Goal: Task Accomplishment & Management: Manage account settings

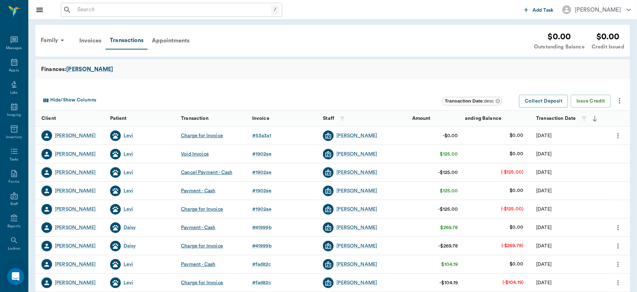
click at [10, 58] on icon at bounding box center [14, 62] width 8 height 8
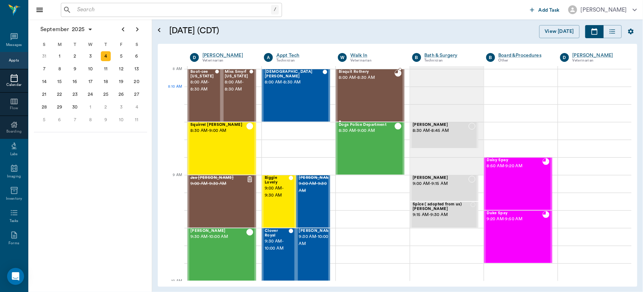
click at [353, 92] on div "Bisquit Rothery 8:00 AM - 8:30 AM" at bounding box center [367, 96] width 56 height 52
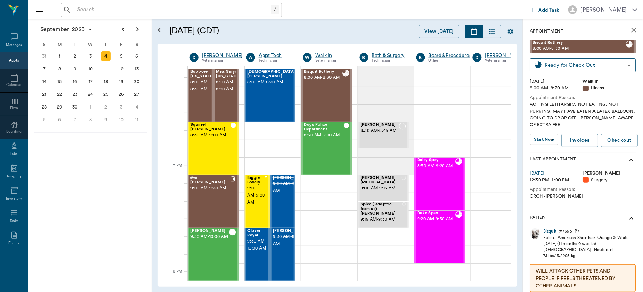
scroll to position [1071, 0]
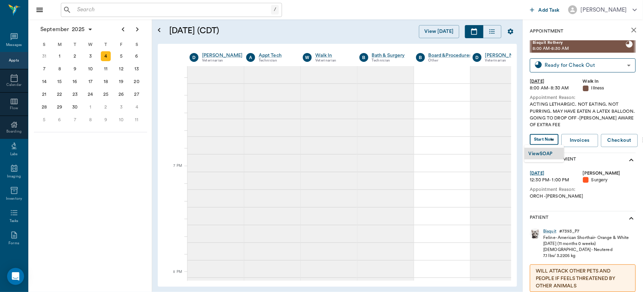
click at [542, 140] on body "/ ​ Add Task [PERSON_NAME] Nectar Messages Appts Calendar Flow Boarding Labs Im…" at bounding box center [321, 146] width 643 height 292
click at [540, 150] on button "View SOAP" at bounding box center [541, 154] width 24 height 8
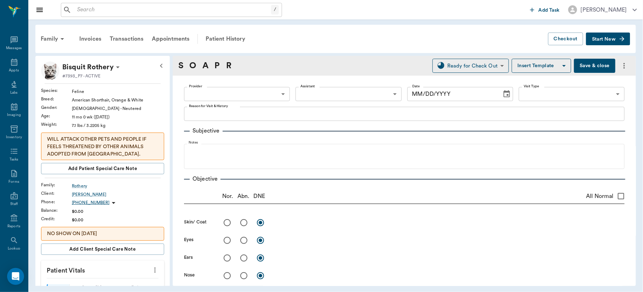
type input "63ec2f075fda476ae8351a4d"
type input "65d2be4f46e3a538d89b8c15"
type textarea "ACTING LETHARGIC. NOT EATING. NOT PURRING. MAY HAVE EATEN A LATEX BALLOON. GOIN…"
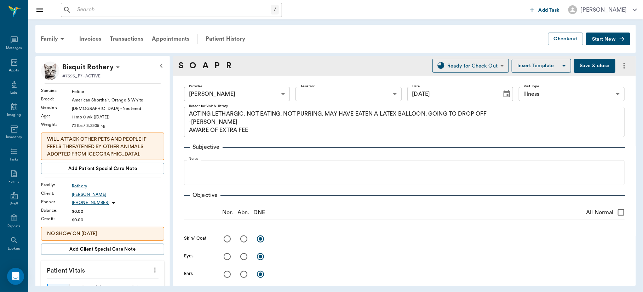
type input "[DATE]"
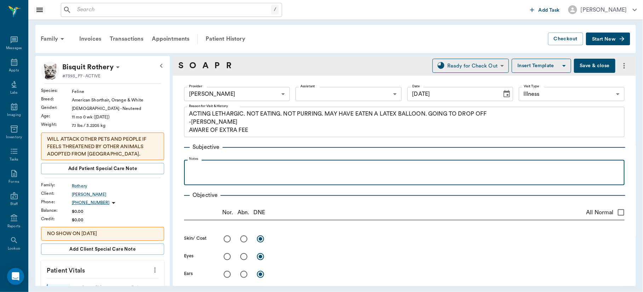
click at [278, 167] on p at bounding box center [405, 168] width 434 height 8
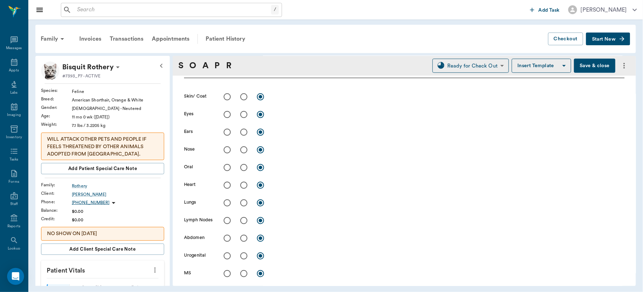
scroll to position [146, 0]
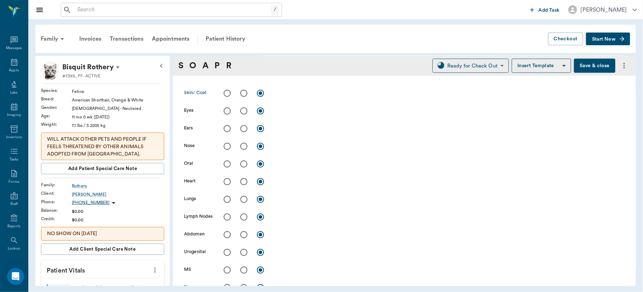
click at [226, 94] on input "radio" at bounding box center [227, 93] width 15 height 15
radio input "true"
click at [226, 109] on input "radio" at bounding box center [227, 111] width 15 height 15
radio input "true"
click at [227, 126] on input "radio" at bounding box center [227, 128] width 15 height 15
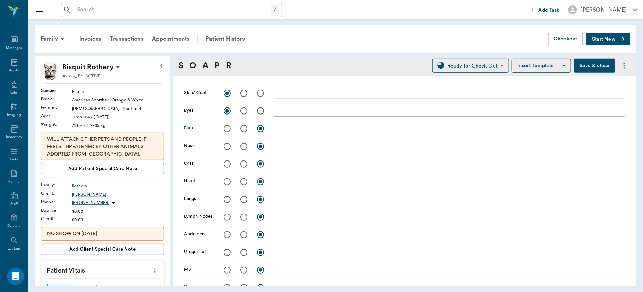
radio input "true"
click at [227, 149] on input "radio" at bounding box center [227, 146] width 15 height 15
radio input "true"
click at [227, 167] on input "radio" at bounding box center [227, 164] width 15 height 15
radio input "true"
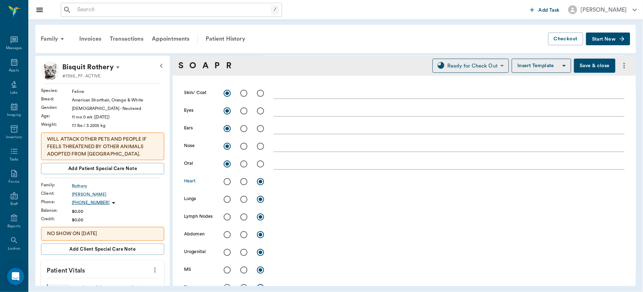
click at [227, 182] on input "radio" at bounding box center [227, 182] width 15 height 15
radio input "true"
click at [227, 197] on input "radio" at bounding box center [227, 199] width 15 height 15
radio input "true"
click at [227, 216] on input "radio" at bounding box center [227, 217] width 15 height 15
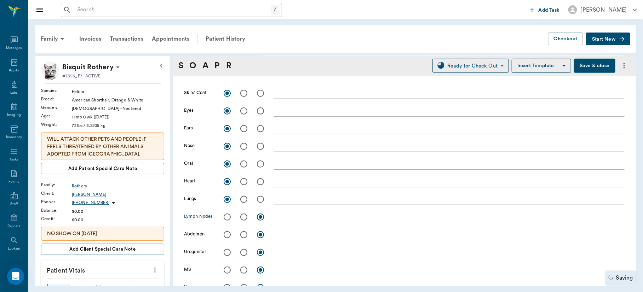
radio input "true"
click at [226, 236] on input "radio" at bounding box center [227, 235] width 15 height 15
radio input "true"
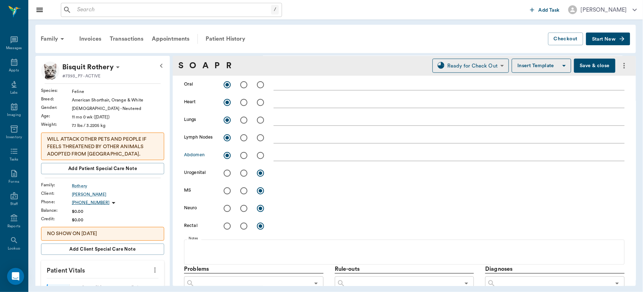
scroll to position [227, 0]
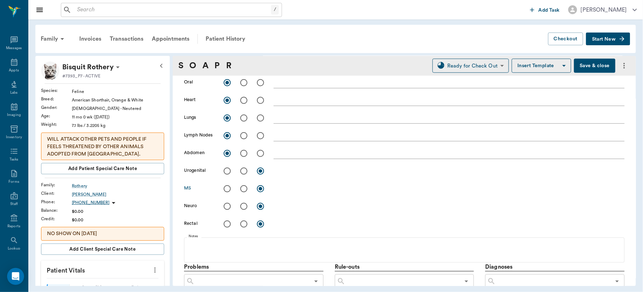
click at [226, 189] on input "radio" at bounding box center [227, 189] width 15 height 15
radio input "true"
click at [226, 206] on input "radio" at bounding box center [227, 206] width 15 height 15
radio input "true"
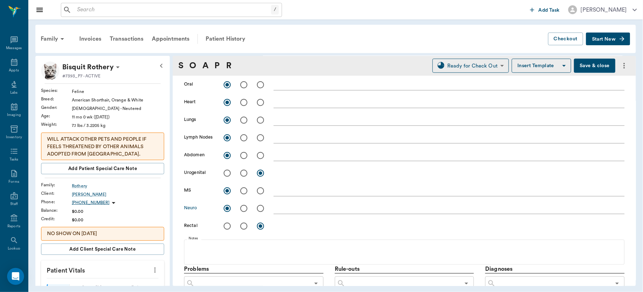
scroll to position [199, 0]
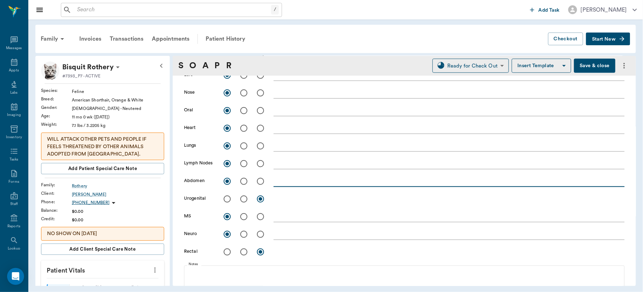
click at [302, 183] on textarea at bounding box center [449, 181] width 351 height 8
click at [348, 183] on textarea "Normal [MEDICAL_DATA], Radiogrpahs sh" at bounding box center [449, 181] width 351 height 8
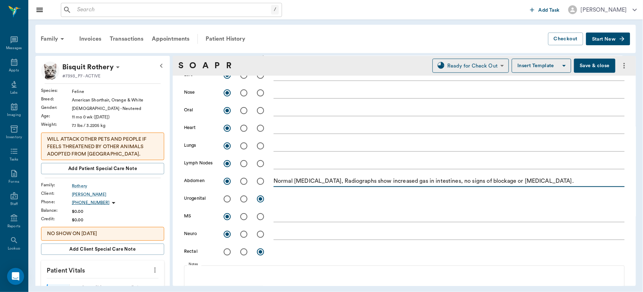
type textarea "Normal [MEDICAL_DATA], Radiographs show increased gas in intestines, no signs o…"
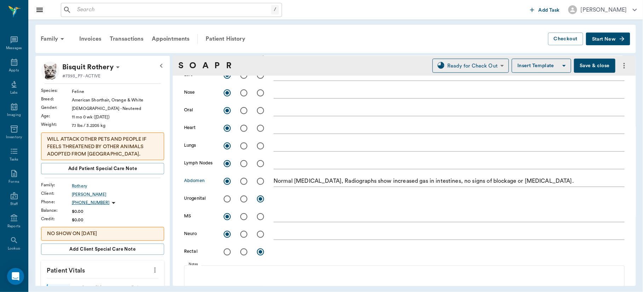
click at [243, 181] on input "radio" at bounding box center [244, 181] width 15 height 15
radio input "true"
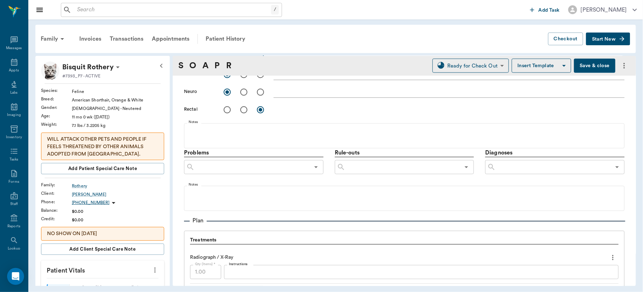
scroll to position [340, 0]
click at [537, 171] on input "text" at bounding box center [553, 170] width 115 height 10
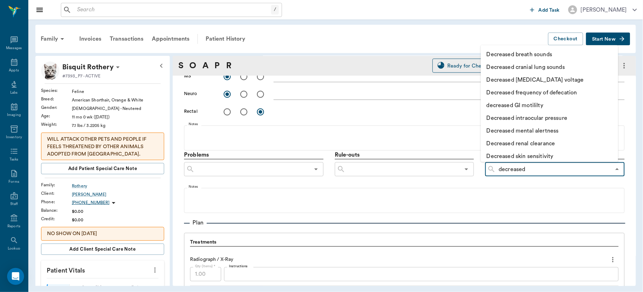
type input "decreased"
click at [527, 105] on li "decreased GI motililty" at bounding box center [549, 105] width 137 height 13
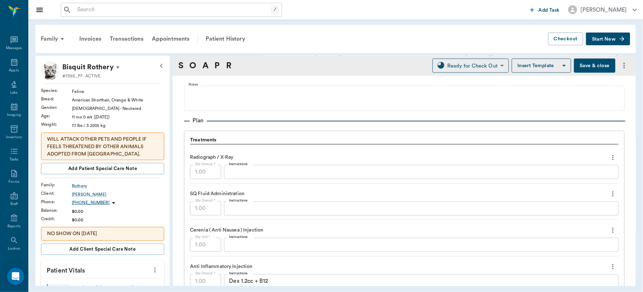
scroll to position [488, 0]
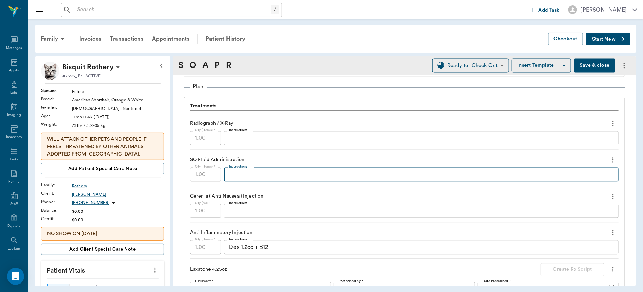
click at [307, 175] on textarea "Instructions" at bounding box center [421, 175] width 385 height 8
type textarea "200ml LRS"
click at [241, 213] on textarea "Instructions" at bounding box center [421, 211] width 385 height 8
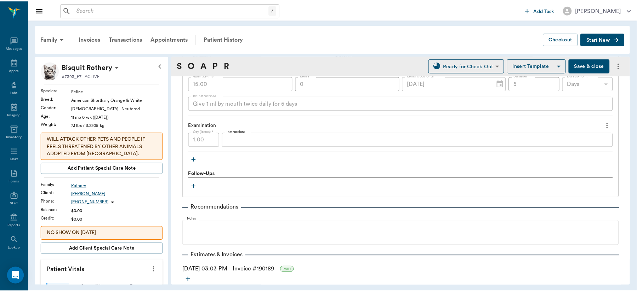
scroll to position [828, 0]
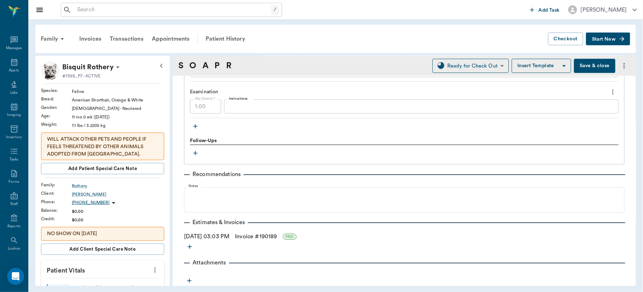
type textarea ".6cc SQ"
click at [251, 236] on link "Invoice # 190189" at bounding box center [256, 237] width 42 height 8
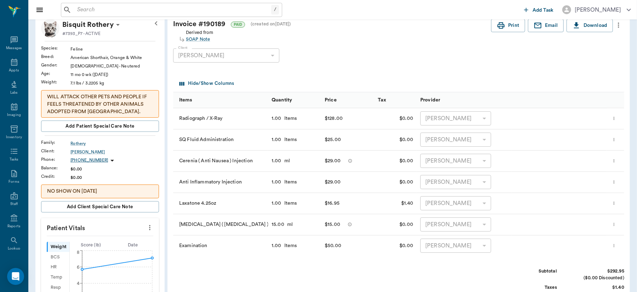
scroll to position [79, 0]
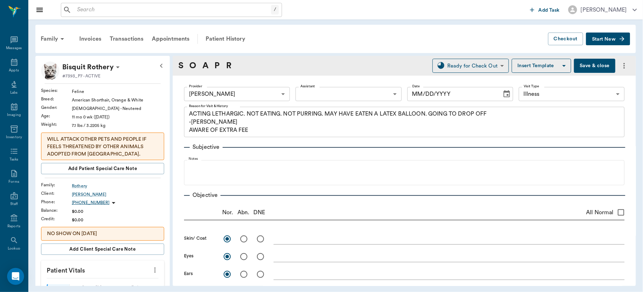
type input "63ec2f075fda476ae8351a4d"
type input "65d2be4f46e3a538d89b8c15"
type textarea "ACTING LETHARGIC. NOT EATING. NOT PURRING. MAY HAVE EATEN A LATEX BALLOON. GOIN…"
radio input "true"
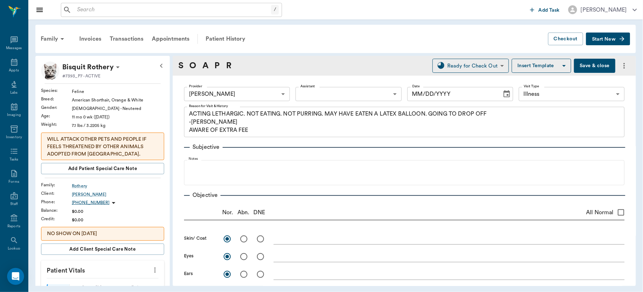
radio input "true"
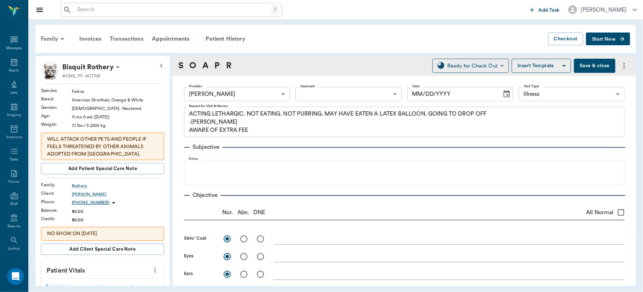
radio input "true"
type textarea "Normal [MEDICAL_DATA], Radiographs show increased gas in intestines, no signs o…"
radio input "true"
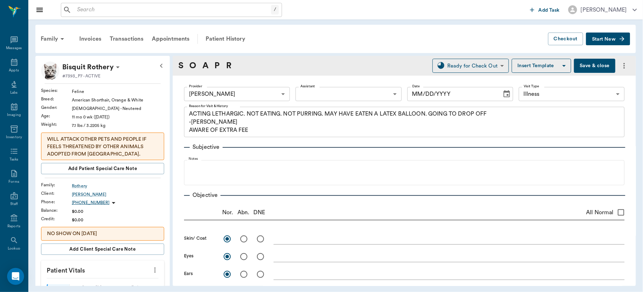
type input "[DATE]"
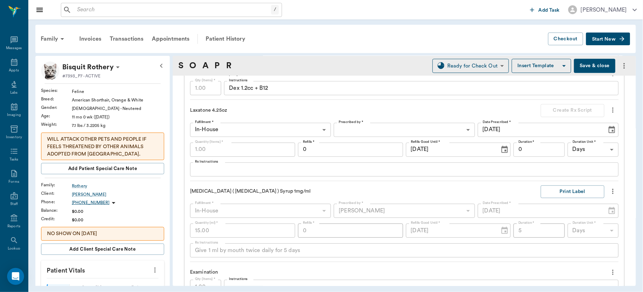
scroll to position [673, 0]
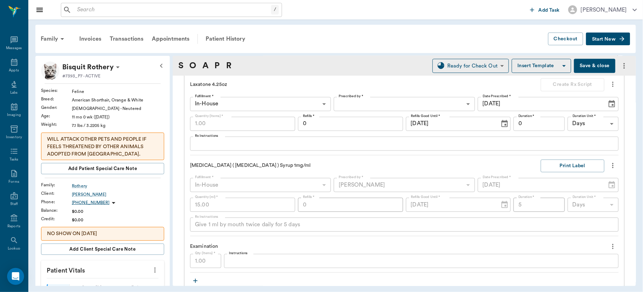
click at [246, 148] on div "x Rx Instructions" at bounding box center [404, 144] width 429 height 14
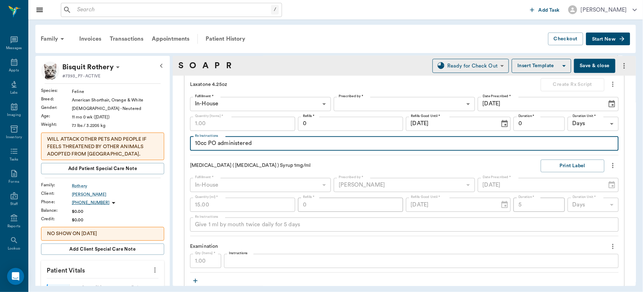
type textarea "10cc PO administered"
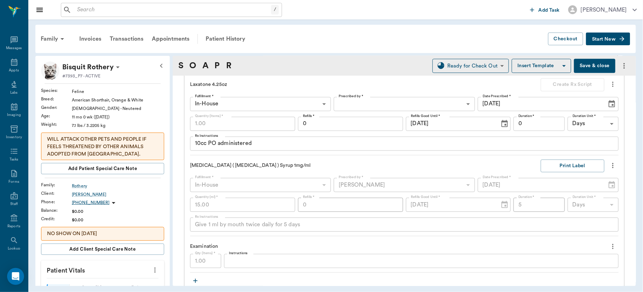
click at [378, 158] on div "Radiograph / X-Ray Qty (Items) * 1.00 Qty (Items) * Instructions x Instructions…" at bounding box center [404, 100] width 429 height 345
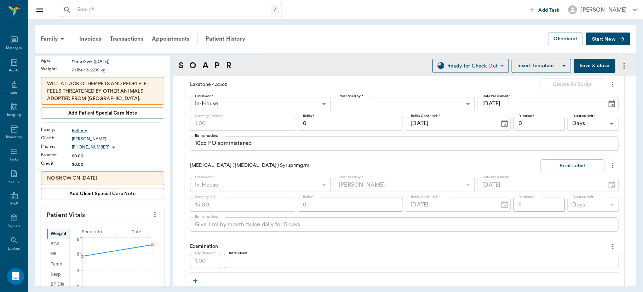
scroll to position [96, 0]
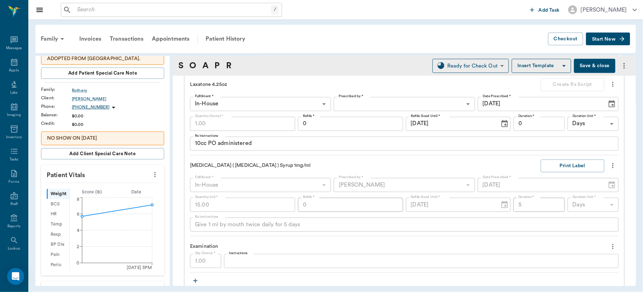
click at [151, 172] on icon "more" at bounding box center [155, 175] width 8 height 8
click at [124, 184] on span "Enter Vitals" at bounding box center [118, 187] width 59 height 7
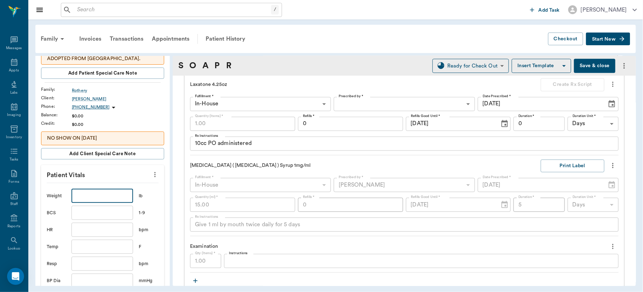
click at [114, 195] on input "text" at bounding box center [103, 196] width 62 height 14
type input "10.7"
click at [98, 251] on input "text" at bounding box center [103, 247] width 62 height 14
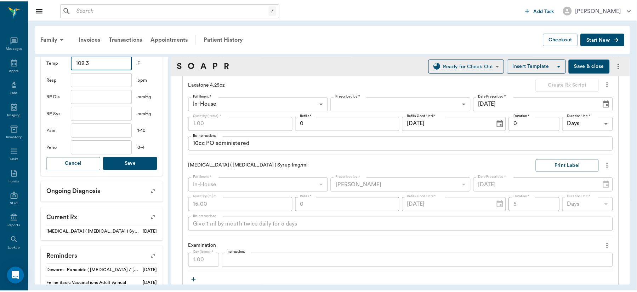
scroll to position [283, 0]
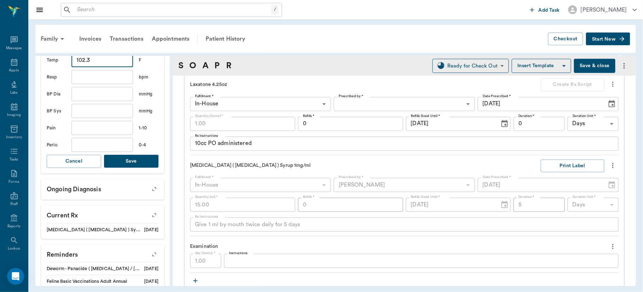
type input "102.3"
click at [129, 159] on button "Save" at bounding box center [131, 161] width 55 height 13
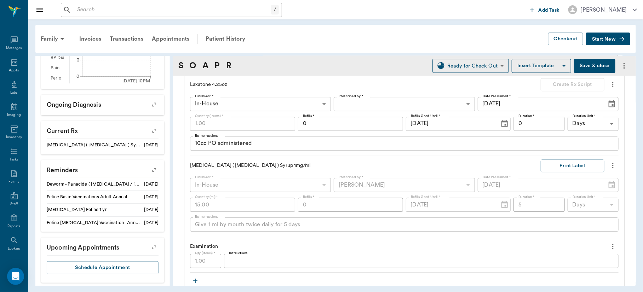
click at [580, 64] on button "Save & close" at bounding box center [594, 66] width 41 height 14
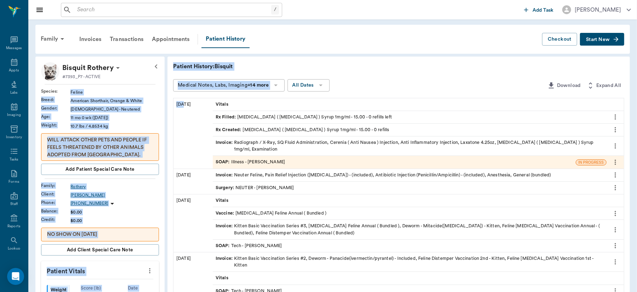
drag, startPoint x: 184, startPoint y: 110, endPoint x: 49, endPoint y: 88, distance: 137.7
click at [10, 62] on icon at bounding box center [14, 62] width 8 height 8
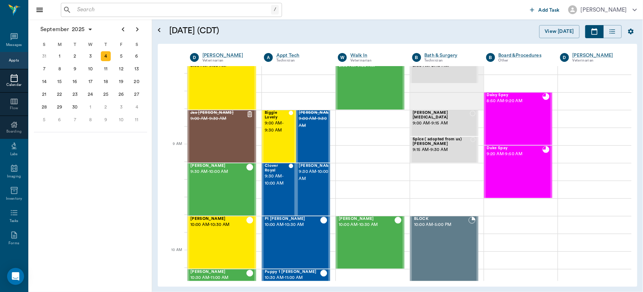
scroll to position [31, 0]
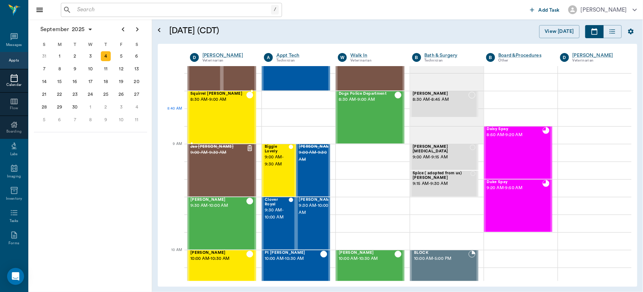
click at [221, 115] on div "Squirrel [PERSON_NAME] 8:30 AM - 9:00 AM" at bounding box center [218, 118] width 56 height 52
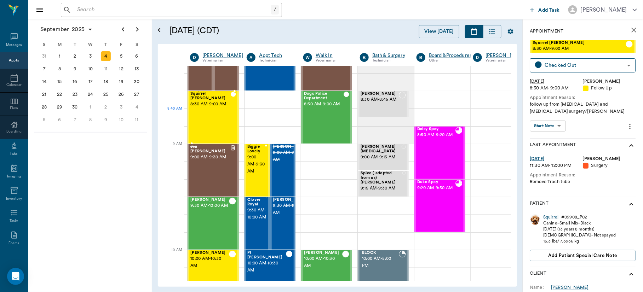
click at [221, 115] on div "Squirrel [PERSON_NAME] 8:30 AM - 9:00 AM" at bounding box center [210, 118] width 40 height 52
click at [557, 124] on body "/ ​ Add Task [PERSON_NAME] Nectar Messages Appts Calendar Flow Boarding Labs Im…" at bounding box center [321, 146] width 643 height 292
click at [548, 142] on button "View SOAP" at bounding box center [545, 141] width 24 height 8
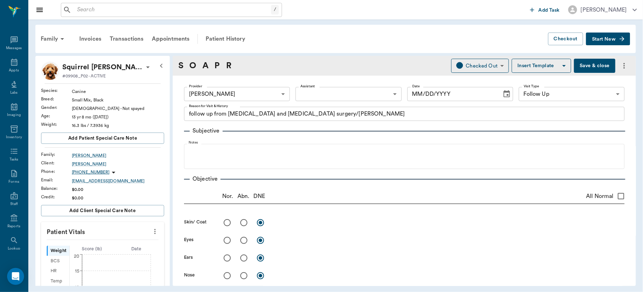
type input "63ec2f075fda476ae8351a4d"
type input "65d2be4f46e3a538d89b8c16"
type textarea "follow up from [MEDICAL_DATA] and [MEDICAL_DATA] surgery/[PERSON_NAME]"
type input "[DATE]"
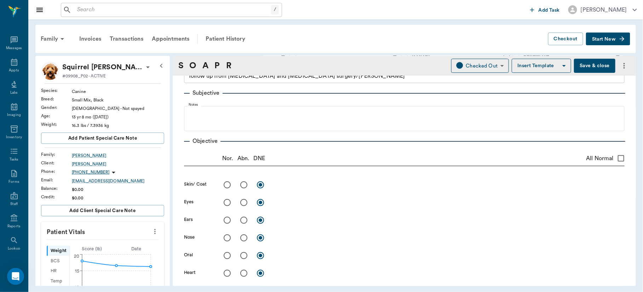
scroll to position [1, 0]
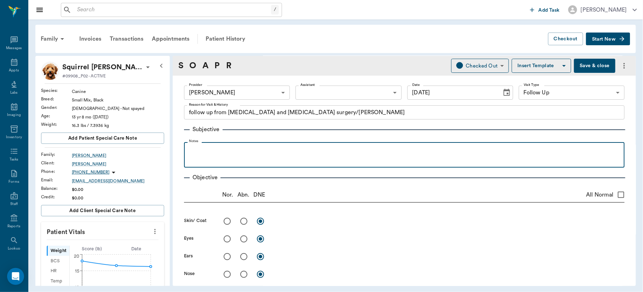
click at [306, 155] on div at bounding box center [405, 155] width 434 height 18
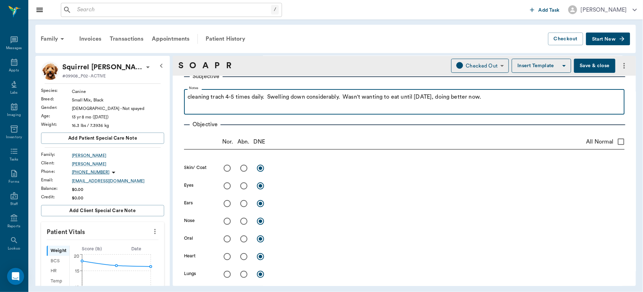
scroll to position [73, 0]
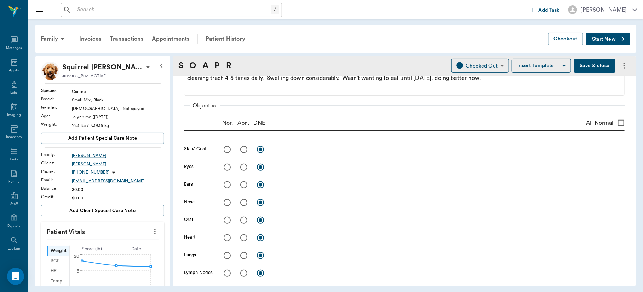
click at [243, 221] on input "radio" at bounding box center [244, 220] width 15 height 15
radio input "true"
click at [300, 219] on textarea at bounding box center [449, 220] width 351 height 8
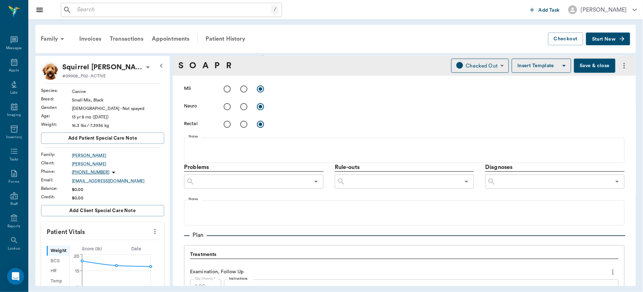
scroll to position [309, 0]
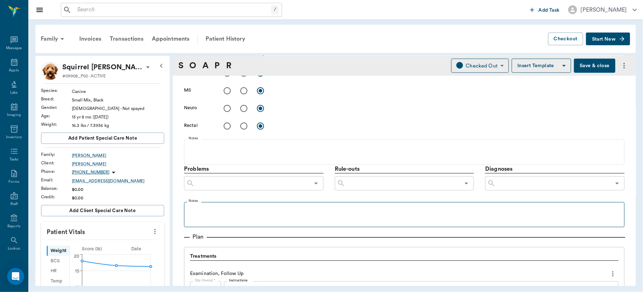
type textarea "Still has firm swelling under [PERSON_NAME]."
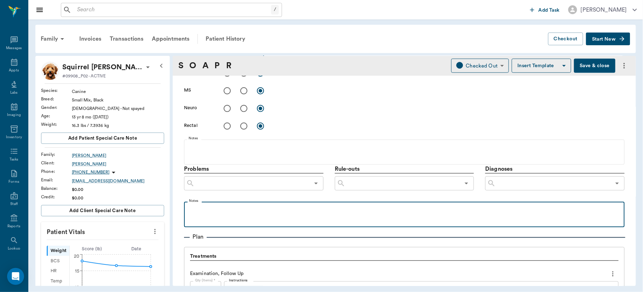
click at [292, 213] on p at bounding box center [405, 210] width 434 height 8
click at [463, 209] on p "Realized was giving wrong dose of previcox. 227 instead of 57mg." at bounding box center [405, 210] width 434 height 8
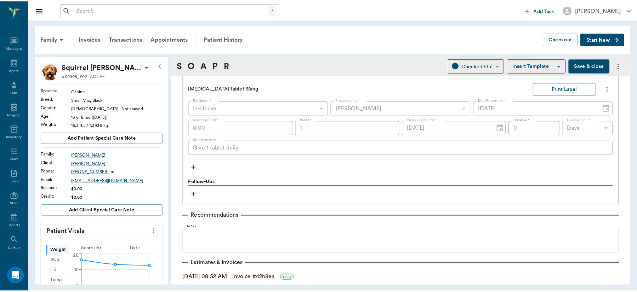
scroll to position [654, 0]
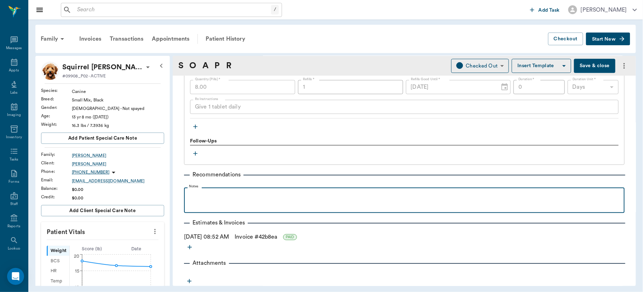
click at [242, 196] on p at bounding box center [405, 195] width 434 height 8
click at [201, 196] on p "Wait week until remove trach." at bounding box center [405, 195] width 434 height 8
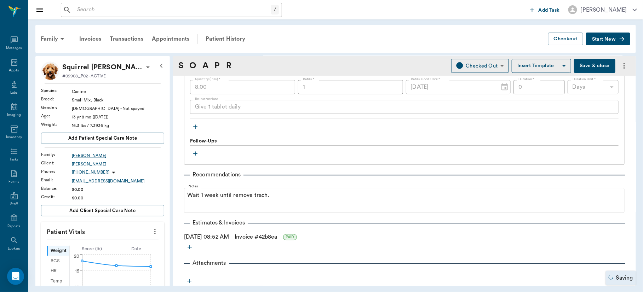
click at [590, 67] on button "Save & close" at bounding box center [594, 66] width 41 height 14
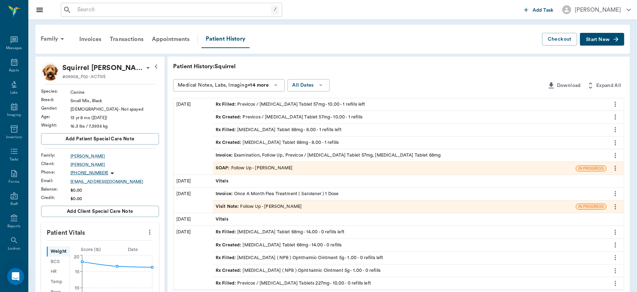
click at [151, 233] on icon "more" at bounding box center [150, 232] width 8 height 8
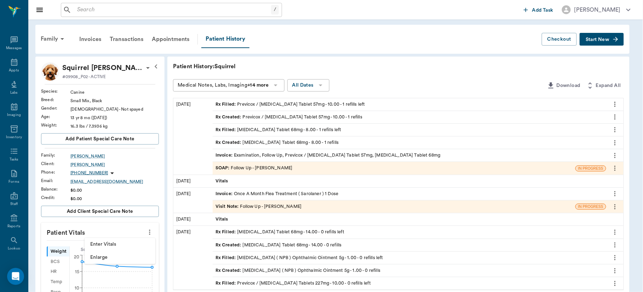
click at [120, 246] on span "Enter Vitals" at bounding box center [119, 244] width 59 height 7
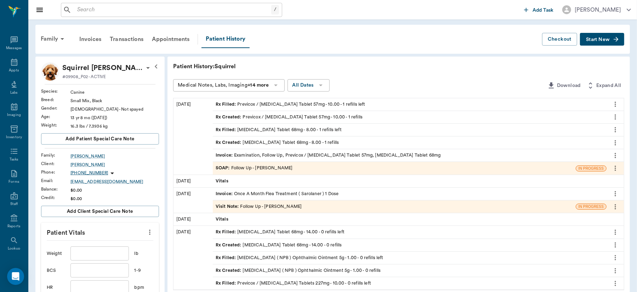
click at [108, 257] on input "text" at bounding box center [99, 254] width 58 height 14
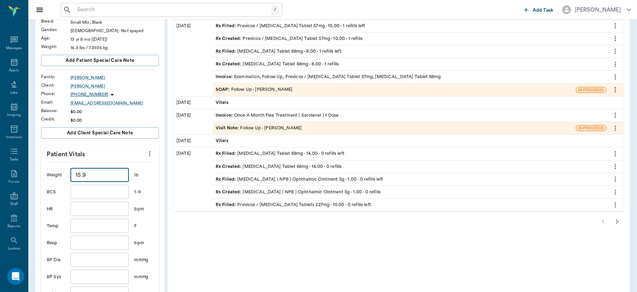
scroll to position [78, 0]
type input "15.9"
click at [110, 224] on input "text" at bounding box center [99, 227] width 58 height 14
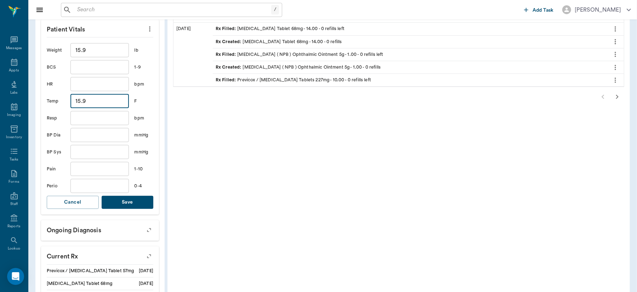
scroll to position [203, 0]
type input "15.9"
click at [134, 202] on button "Save" at bounding box center [128, 203] width 52 height 13
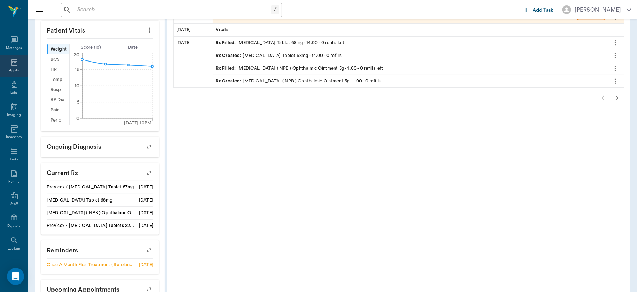
click at [10, 66] on icon at bounding box center [14, 62] width 8 height 8
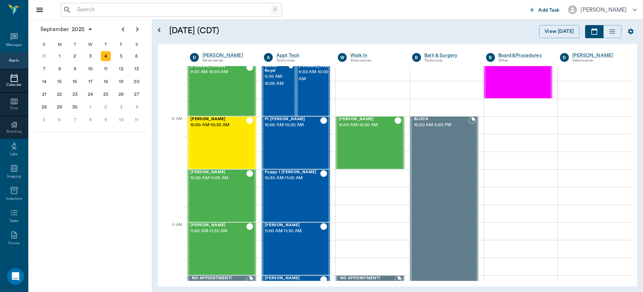
scroll to position [173, 0]
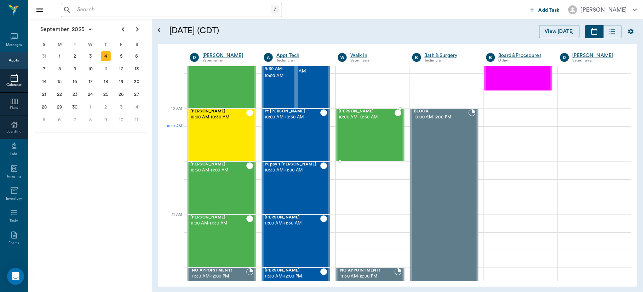
click at [376, 128] on div "[PERSON_NAME] 10:00 AM - 10:30 AM" at bounding box center [367, 135] width 56 height 52
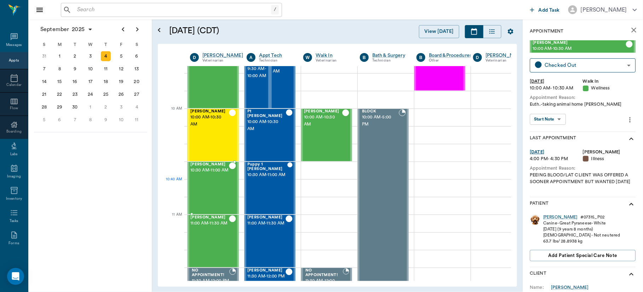
click at [209, 186] on div "[PERSON_NAME] 10:30 AM - 11:00 AM" at bounding box center [209, 189] width 39 height 52
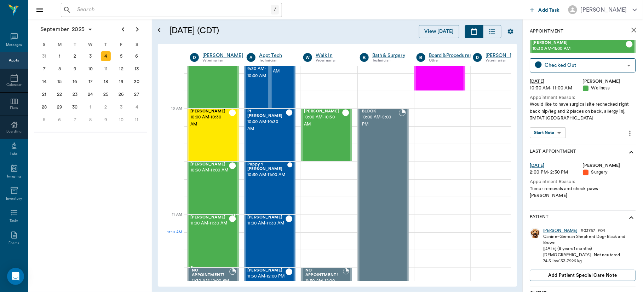
click at [205, 227] on span "11:00 AM - 11:30 AM" at bounding box center [209, 223] width 39 height 7
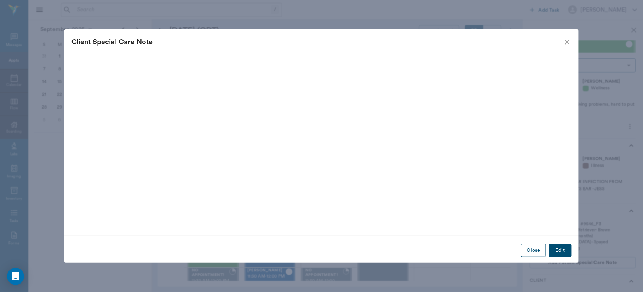
click at [533, 248] on button "Close" at bounding box center [533, 250] width 25 height 13
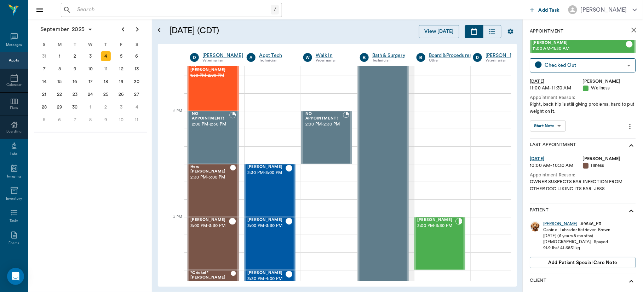
scroll to position [622, 0]
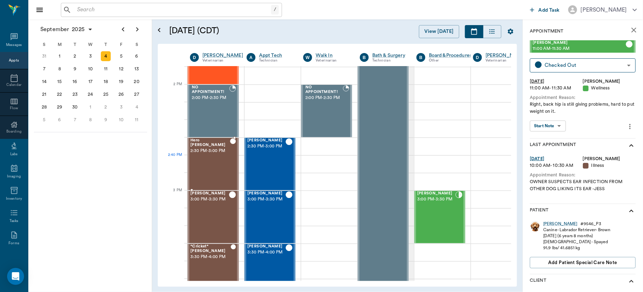
click at [213, 171] on div "Hero [PERSON_NAME] 2:30 PM - 3:00 PM" at bounding box center [210, 164] width 40 height 52
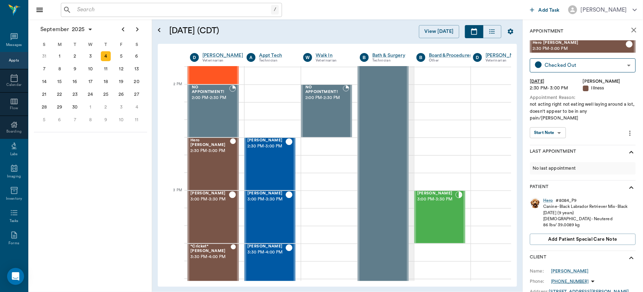
click at [542, 127] on body "/ ​ Add Task [PERSON_NAME] Nectar Messages Appts Calendar Flow Boarding Labs Im…" at bounding box center [321, 146] width 643 height 292
click at [545, 137] on button "View SOAP" at bounding box center [545, 141] width 24 height 8
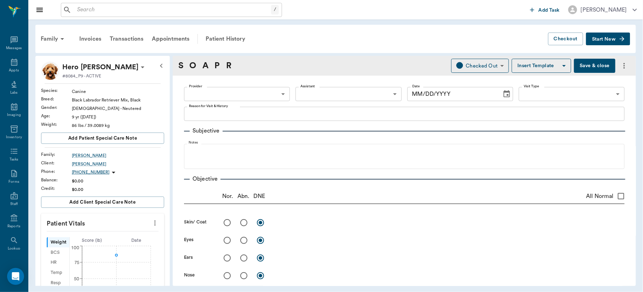
type input "63ec2f075fda476ae8351a4d"
type input "682b670d8bdc6f7f8feef3db"
type input "65d2be4f46e3a538d89b8c15"
type textarea "not acting right not eating well laying around a lot, doesn't appear to be in a…"
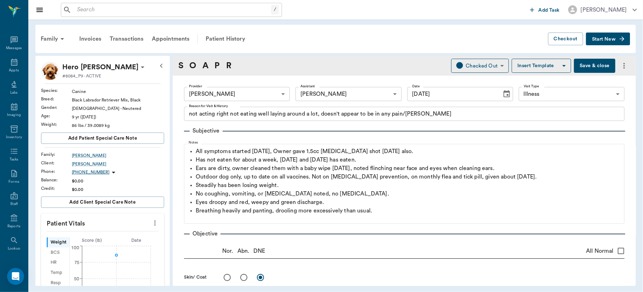
type input "[DATE]"
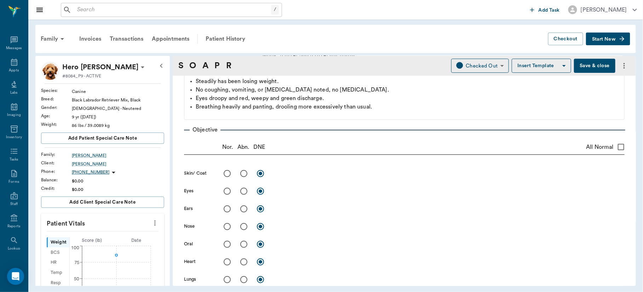
scroll to position [141, 0]
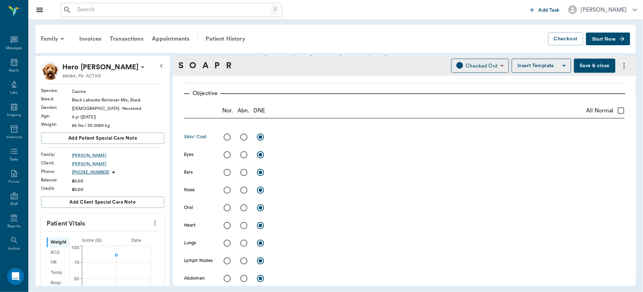
click at [226, 139] on input "radio" at bounding box center [227, 137] width 15 height 15
radio input "true"
click at [242, 154] on input "radio" at bounding box center [244, 155] width 15 height 15
radio input "true"
click at [244, 175] on input "radio" at bounding box center [244, 172] width 15 height 15
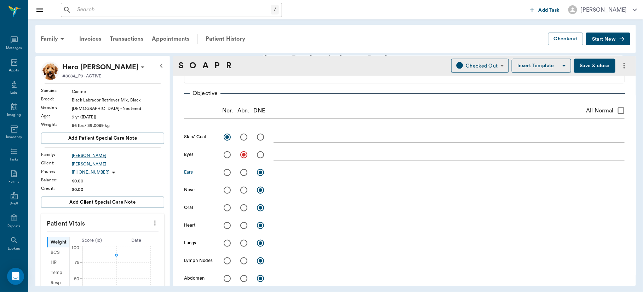
radio input "true"
click at [226, 190] on input "radio" at bounding box center [227, 190] width 15 height 15
radio input "true"
click at [228, 209] on input "radio" at bounding box center [227, 208] width 15 height 15
radio input "true"
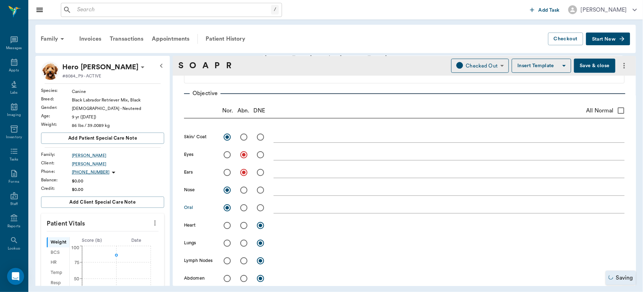
click at [244, 227] on input "radio" at bounding box center [244, 225] width 15 height 15
radio input "true"
click at [241, 245] on input "radio" at bounding box center [244, 243] width 15 height 15
radio input "true"
click at [222, 264] on input "radio" at bounding box center [227, 261] width 15 height 15
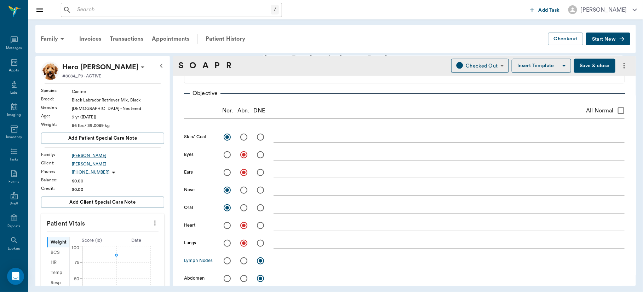
radio input "true"
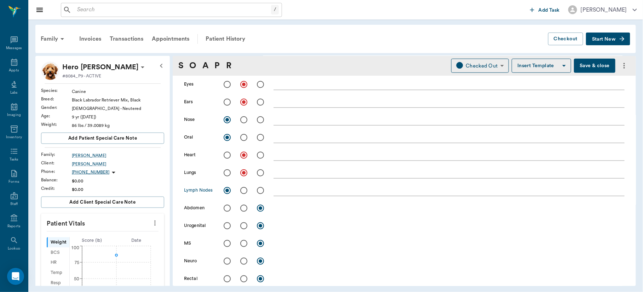
scroll to position [250, 0]
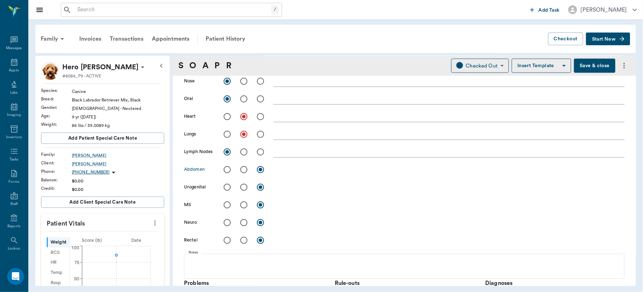
click at [225, 167] on input "radio" at bounding box center [227, 170] width 15 height 15
radio input "true"
click at [228, 187] on input "radio" at bounding box center [227, 187] width 15 height 15
radio input "true"
click at [228, 205] on input "radio" at bounding box center [227, 205] width 15 height 15
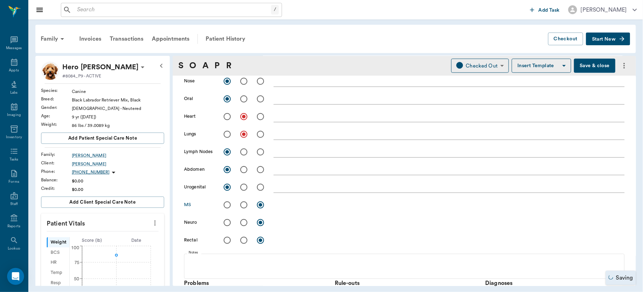
radio input "true"
click at [228, 205] on input "radio" at bounding box center [227, 205] width 15 height 15
click at [243, 223] on input "radio" at bounding box center [244, 223] width 15 height 15
radio input "true"
click at [228, 240] on input "radio" at bounding box center [227, 240] width 15 height 15
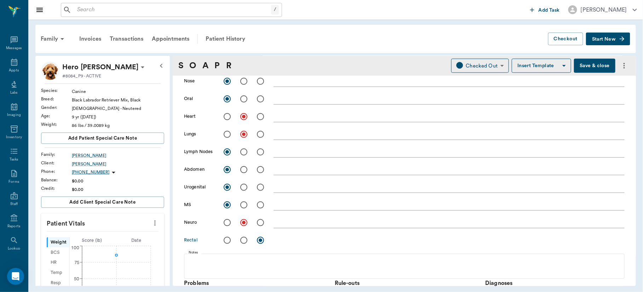
radio input "true"
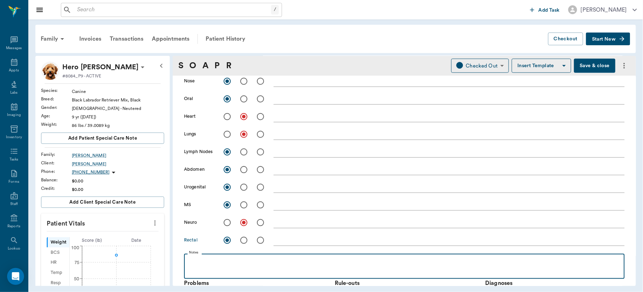
click at [190, 264] on p at bounding box center [405, 262] width 434 height 8
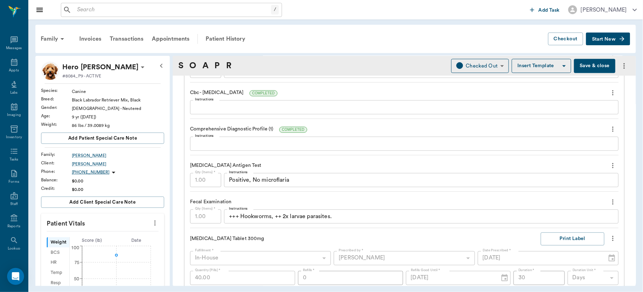
scroll to position [557, 0]
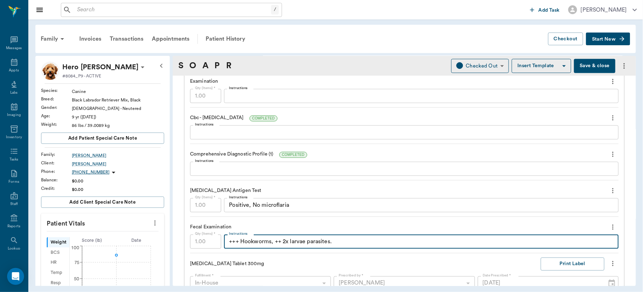
click at [308, 243] on textarea "+++ Hookworms, ++ 2x larvae parasites." at bounding box center [421, 242] width 385 height 8
type textarea "+++ Hookworms, ++ 2x larvae (blow fly?)parasites."
click at [245, 133] on textarea "Instructions" at bounding box center [404, 133] width 419 height 8
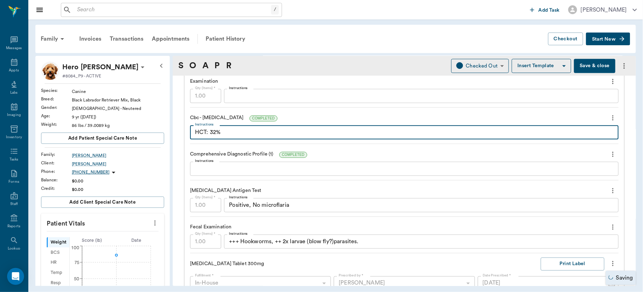
type textarea "HCT: 32%"
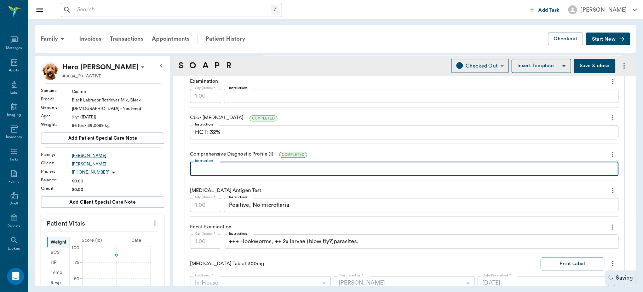
click at [238, 167] on textarea "Instructions" at bounding box center [404, 169] width 419 height 8
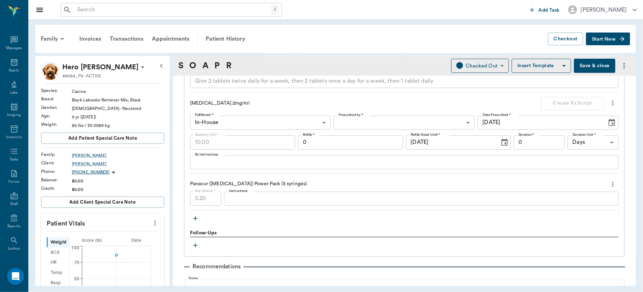
scroll to position [883, 0]
type textarea "Glu sl elevated 126, K+ sl elevated 6.2"
click at [252, 197] on textarea "Instructions" at bounding box center [421, 196] width 385 height 8
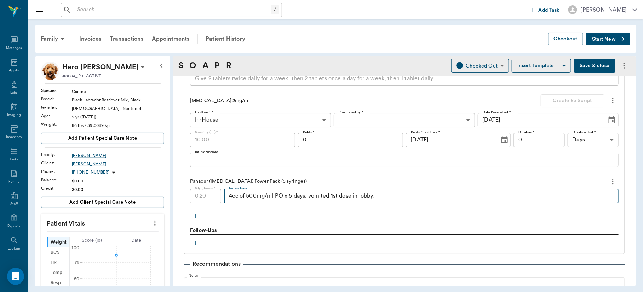
type textarea "4cc of 500mg/ml PO x 5 days. vomited 1st dose in lobby."
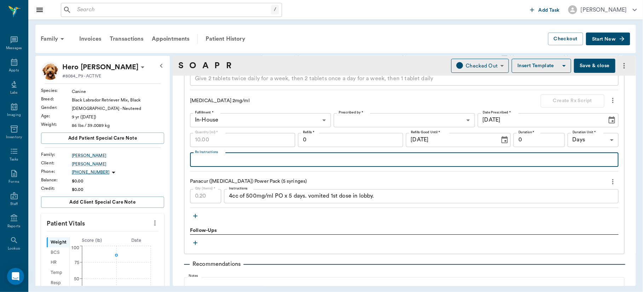
click at [270, 161] on textarea "Rx Instructions" at bounding box center [404, 160] width 419 height 8
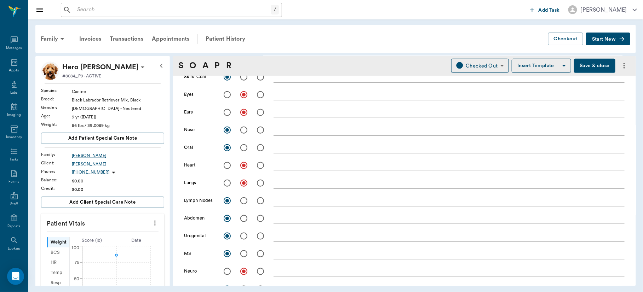
scroll to position [171, 0]
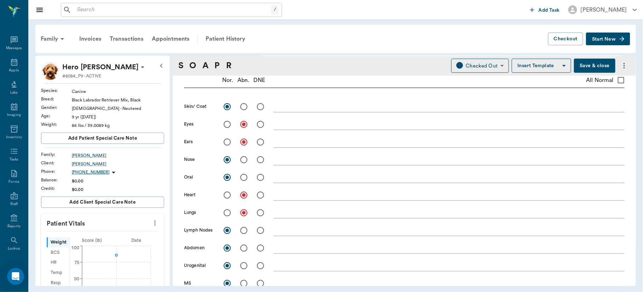
type textarea "IV"
click at [298, 121] on textarea at bounding box center [449, 124] width 351 height 8
type textarea "some [MEDICAL_DATA]"
click at [289, 143] on textarea at bounding box center [449, 142] width 351 height 8
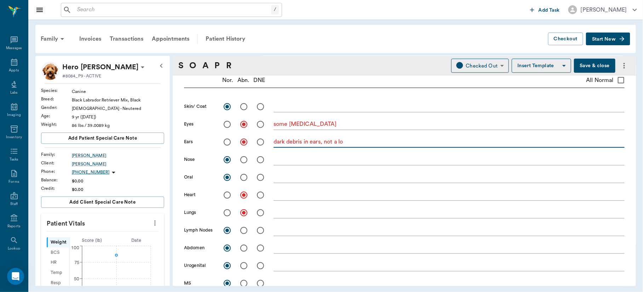
type textarea "dark debris in ears, not a lot"
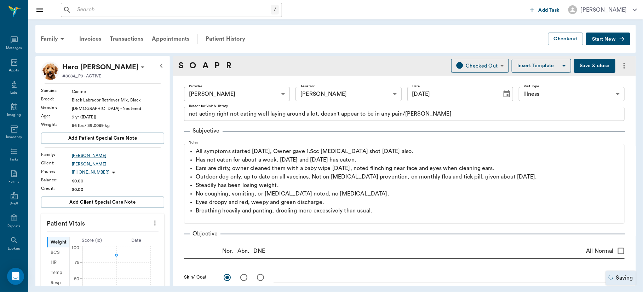
scroll to position [171, 0]
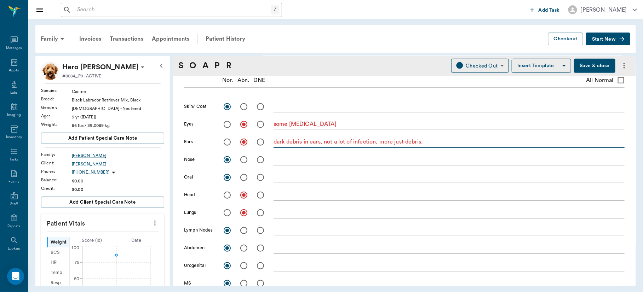
type textarea "dark debris in ears, not a lot of infection, more just debris."
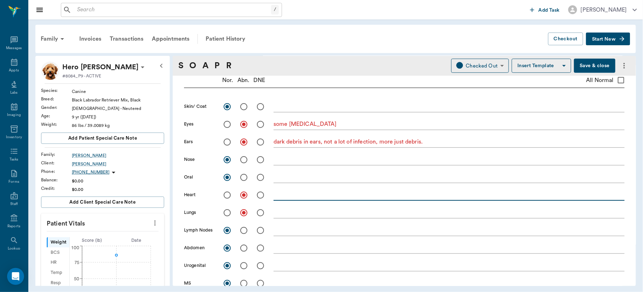
click at [280, 197] on textarea at bounding box center [449, 195] width 351 height 8
type textarea "heart muffled, no auscultation"
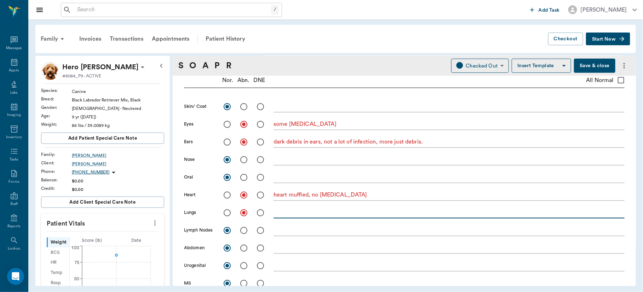
click at [295, 213] on textarea at bounding box center [449, 213] width 351 height 8
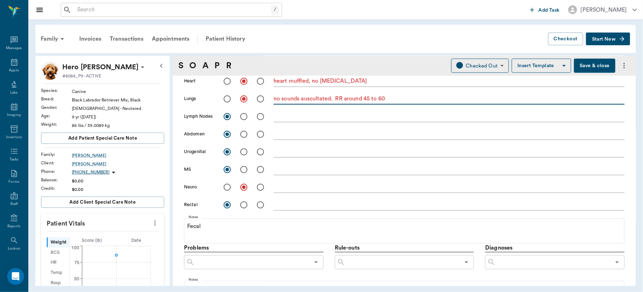
scroll to position [369, 0]
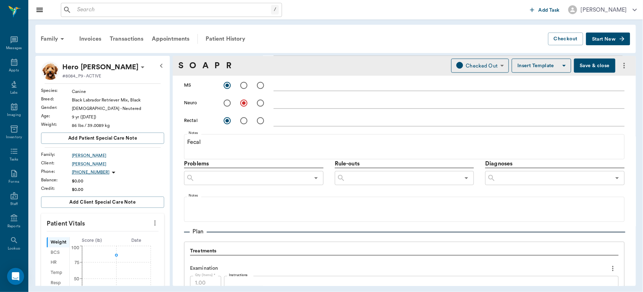
type textarea "no sounds auscultated. RR around 45 to 60"
click at [314, 101] on textarea at bounding box center [449, 103] width 351 height 8
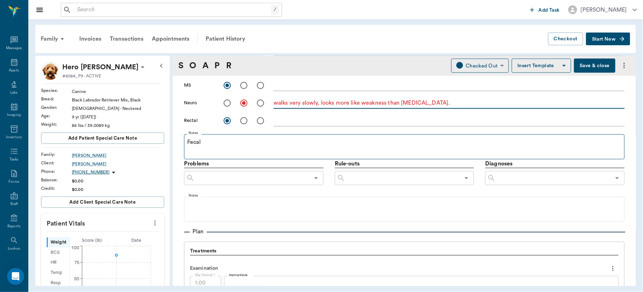
type textarea "walks very slowly, looks more like weakness than ataxia."
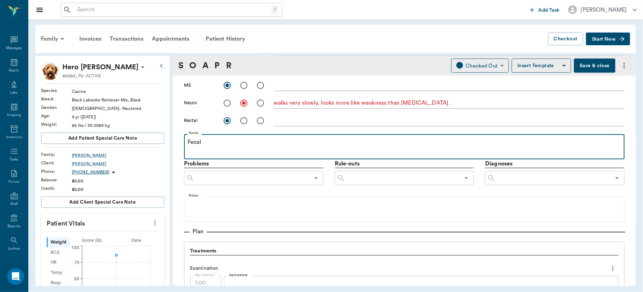
click at [207, 142] on p "Fecal" at bounding box center [405, 142] width 434 height 8
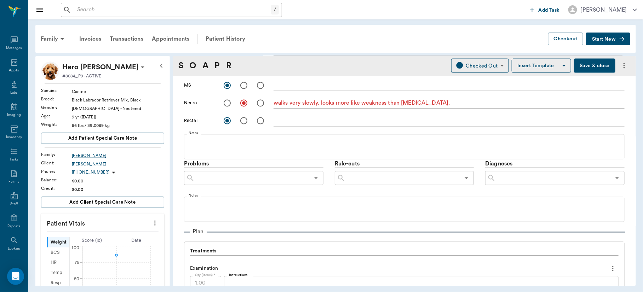
click at [502, 176] on input "text" at bounding box center [553, 178] width 115 height 10
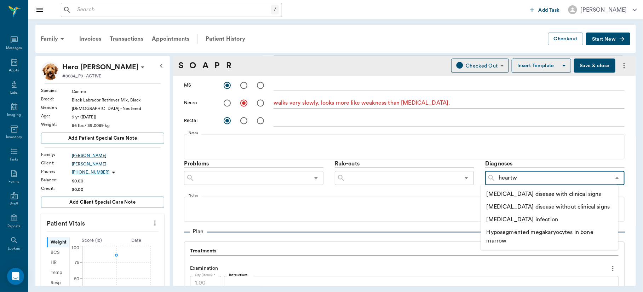
type input "heartwo"
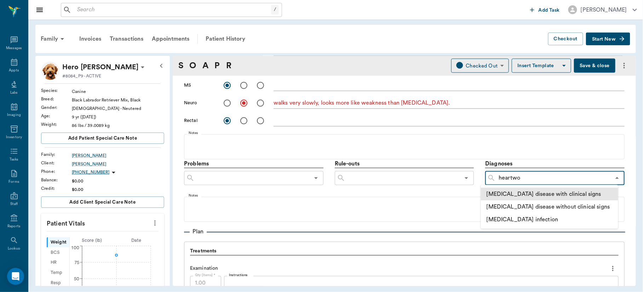
click at [564, 192] on li "[MEDICAL_DATA] disease with clinical signs" at bounding box center [549, 194] width 137 height 13
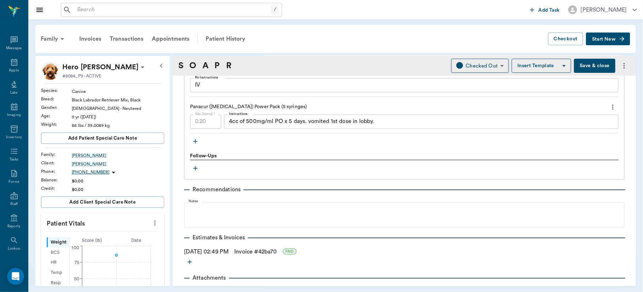
scroll to position [985, 0]
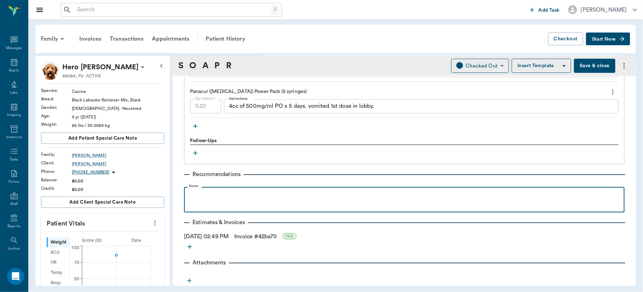
click at [256, 191] on p at bounding box center [405, 195] width 434 height 8
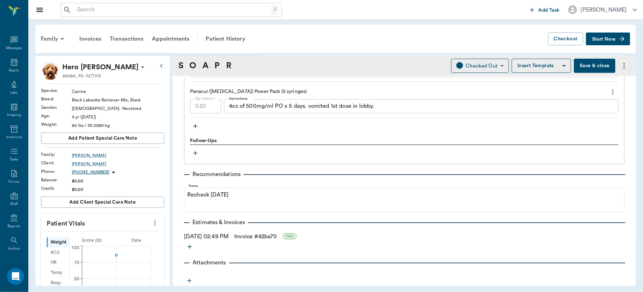
click at [579, 65] on button "Save & close" at bounding box center [594, 66] width 41 height 14
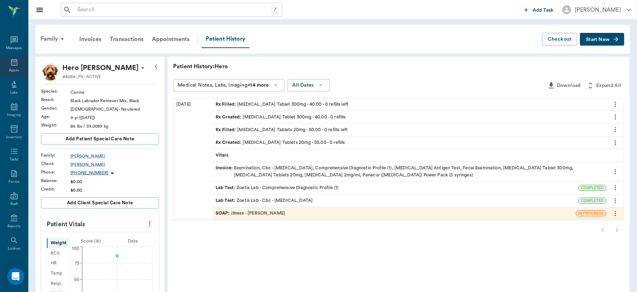
click at [15, 58] on div "Appts" at bounding box center [14, 66] width 28 height 22
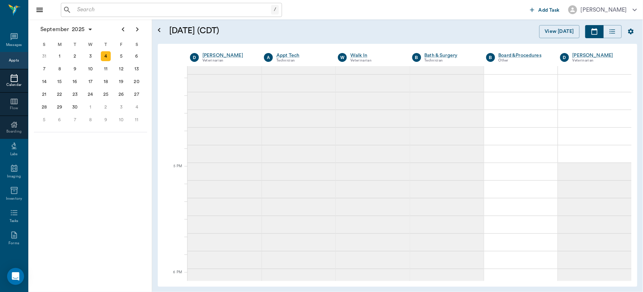
scroll to position [746, 0]
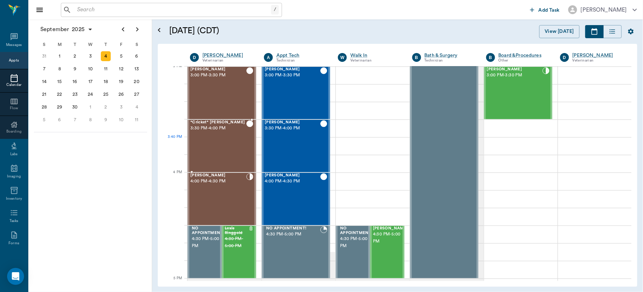
click at [194, 140] on div "*Cricket* McCasland 3:30 PM - 4:00 PM" at bounding box center [218, 146] width 56 height 52
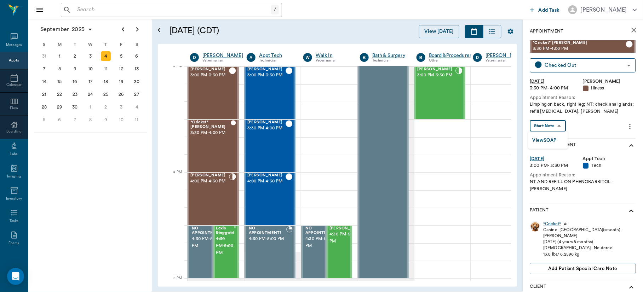
click at [544, 125] on body "/ ​ Add Task Dr. Bert Ellsworth Nectar Messages Appts Calendar Flow Boarding La…" at bounding box center [321, 146] width 643 height 292
click at [545, 140] on button "View SOAP" at bounding box center [545, 141] width 24 height 8
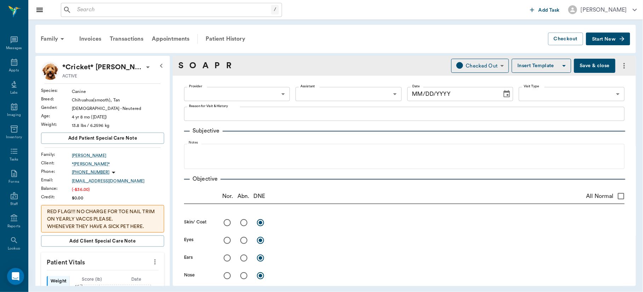
type input "63ec2f075fda476ae8351a4d"
type input "63ec2f075fda476ae8351a4c"
type input "65d2be4f46e3a538d89b8c15"
type textarea "Limping on back, right leg; NT; check anal glands; refill seizure medicine. Chr…"
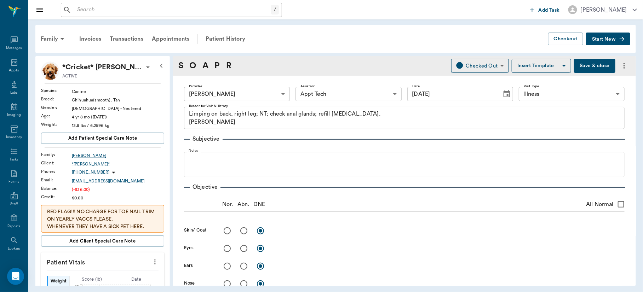
type input "[DATE]"
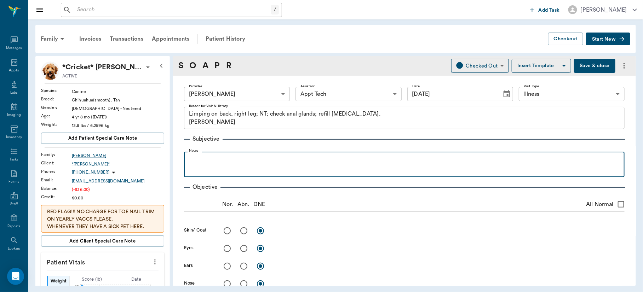
click at [198, 158] on p at bounding box center [405, 159] width 434 height 8
click at [222, 161] on p at bounding box center [405, 159] width 434 height 8
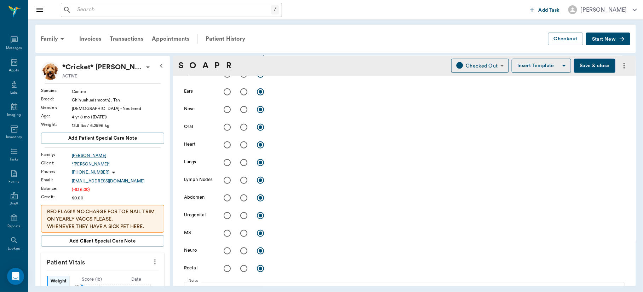
scroll to position [194, 0]
click at [245, 214] on input "radio" at bounding box center [244, 214] width 15 height 15
radio input "true"
click at [293, 214] on textarea at bounding box center [449, 214] width 351 height 8
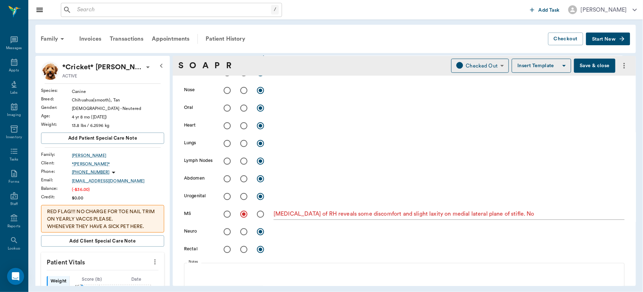
click at [527, 214] on textarea "palpation of RH reveals some discomfort and slight laxity on medial lateral pla…" at bounding box center [449, 214] width 351 height 8
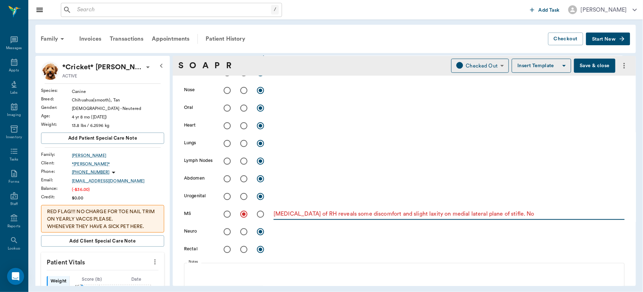
click at [527, 214] on textarea "palpation of RH reveals some discomfort and slight laxity on medial lateral pla…" at bounding box center [449, 214] width 351 height 8
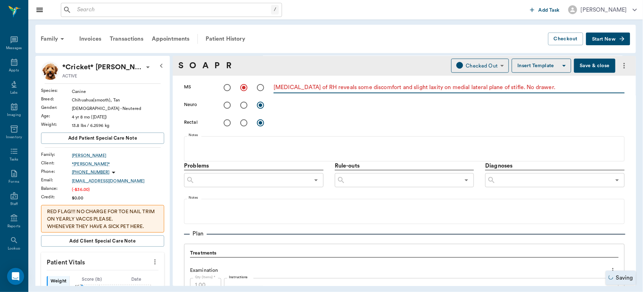
scroll to position [354, 0]
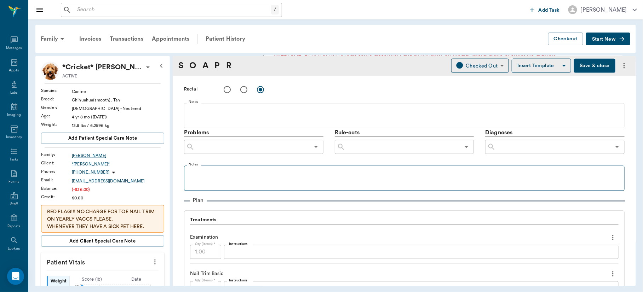
type textarea "palpation of RH reveals some discomfort and slight laxity on medial lateral pla…"
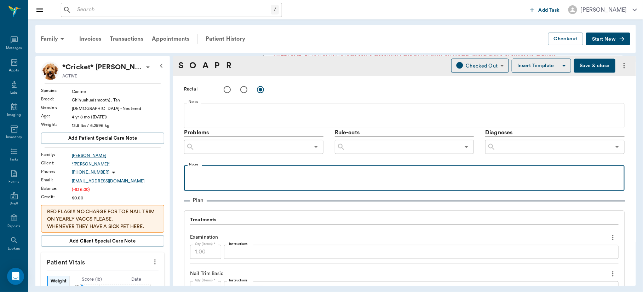
click at [219, 171] on p at bounding box center [405, 173] width 434 height 8
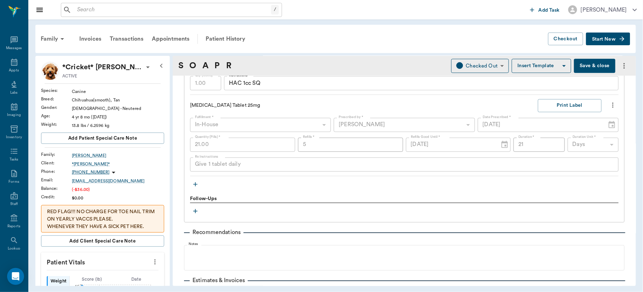
scroll to position [486, 0]
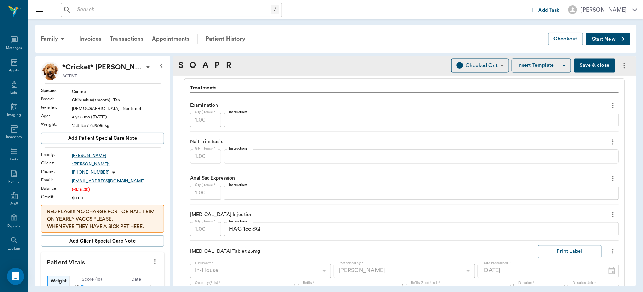
click at [267, 199] on div "x Instructions" at bounding box center [421, 193] width 395 height 14
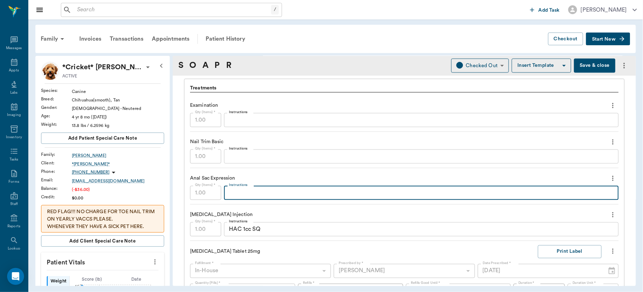
click at [267, 194] on textarea "Instructions" at bounding box center [421, 193] width 385 height 8
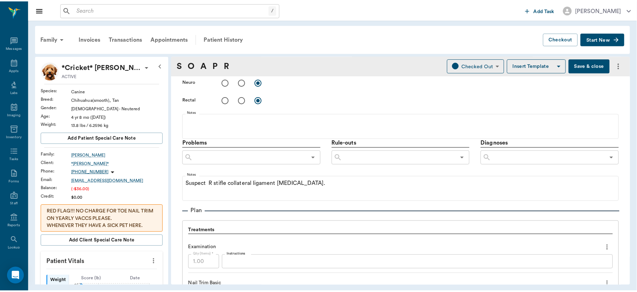
scroll to position [331, 0]
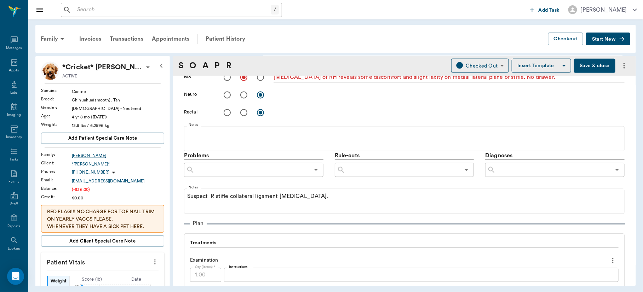
type textarea "full, white, and juicy"
click at [592, 61] on button "Save & close" at bounding box center [594, 66] width 41 height 14
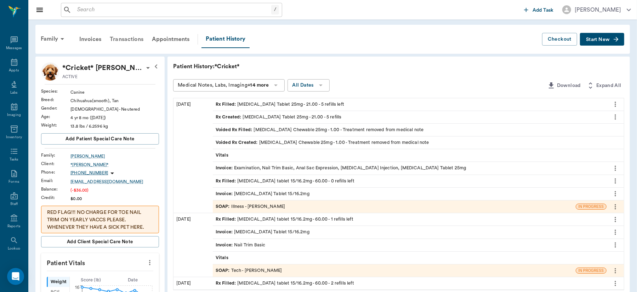
click at [124, 38] on div "Transactions" at bounding box center [127, 39] width 42 height 17
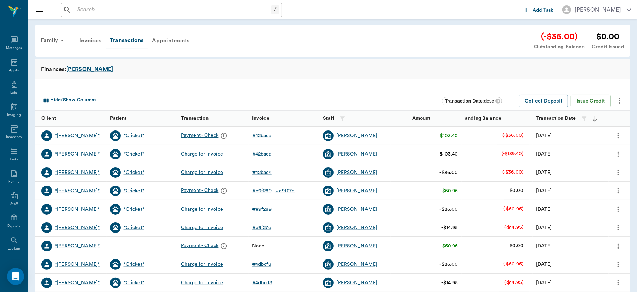
click at [209, 135] on div "Payment - Check" at bounding box center [205, 136] width 48 height 11
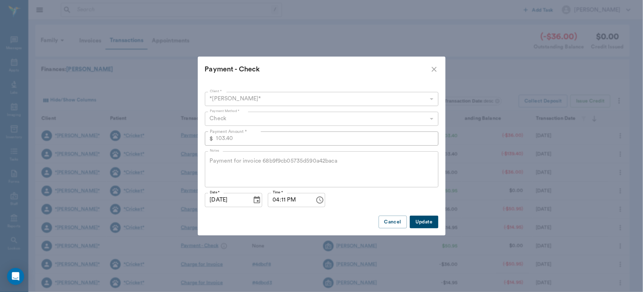
click at [436, 67] on icon "close" at bounding box center [434, 69] width 8 height 8
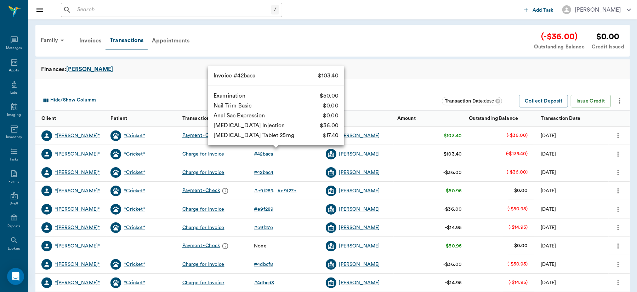
click at [268, 152] on div "# 42baca" at bounding box center [263, 154] width 19 height 7
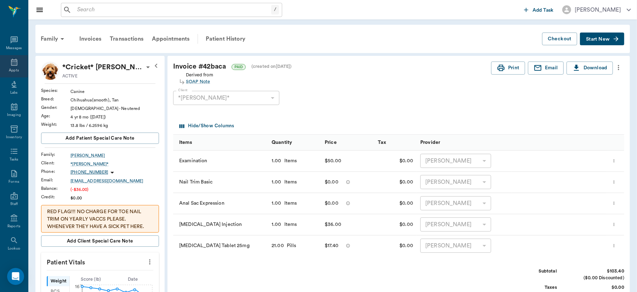
click at [12, 68] on div "Appts" at bounding box center [14, 70] width 10 height 5
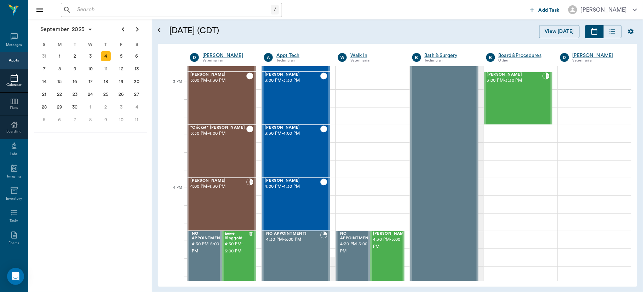
scroll to position [731, 0]
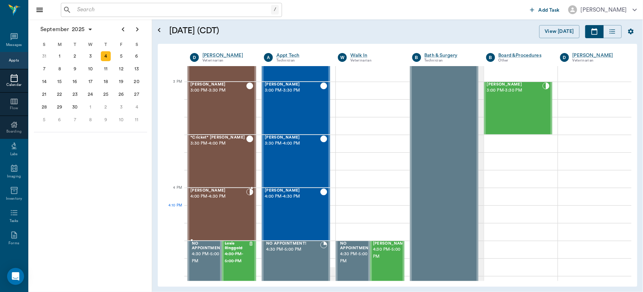
click at [210, 210] on div "Samuel Perez 4:00 PM - 4:30 PM" at bounding box center [218, 215] width 56 height 52
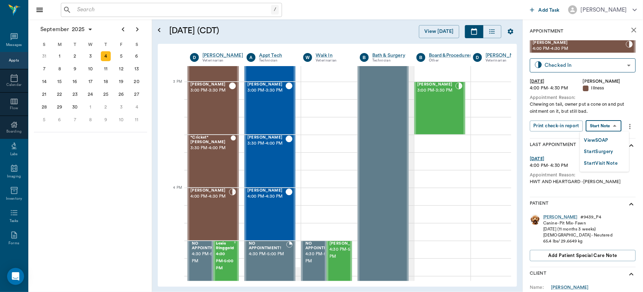
click at [613, 126] on body "/ ​ Add Task Dr. Bert Ellsworth Nectar Messages Appts Calendar Flow Boarding La…" at bounding box center [321, 146] width 643 height 292
click at [598, 141] on button "View SOAP" at bounding box center [597, 141] width 24 height 8
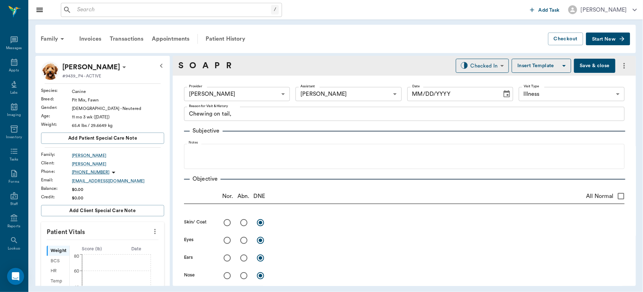
type input "63ec2f075fda476ae8351a4d"
type input "63ec2e7e52e12b0ba117b124"
type input "65d2be4f46e3a538d89b8c15"
type textarea "Chewing on tail,"
type input "[DATE]"
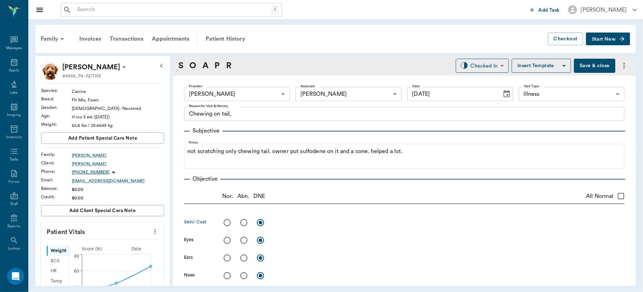
click at [243, 223] on input "radio" at bounding box center [244, 223] width 15 height 15
radio input "true"
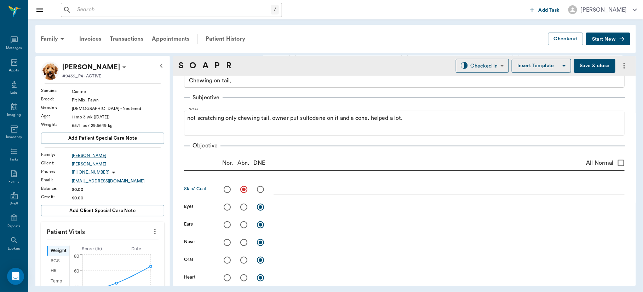
scroll to position [27, 0]
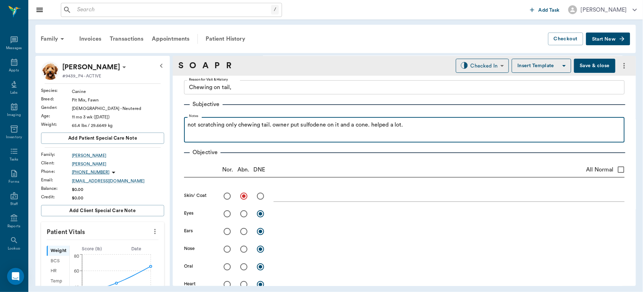
click at [314, 127] on p "not scratching only chewing tail. owner put sulfodene on it and a cone. helped …" at bounding box center [405, 125] width 434 height 8
click at [306, 128] on p "not scratching only chewing tail. owner put sulvidene on it and a cone. helped …" at bounding box center [405, 125] width 434 height 8
click at [325, 126] on p "not scratching only chewing tail. owner put silvidene on it and a cone. helped …" at bounding box center [405, 125] width 434 height 8
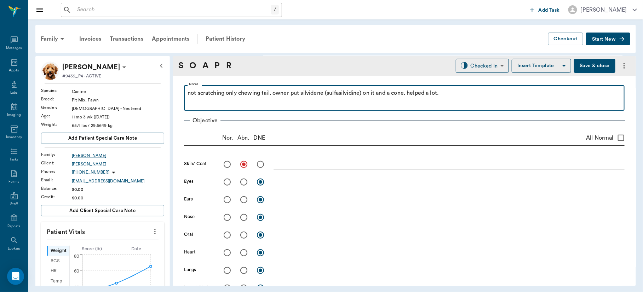
scroll to position [96, 0]
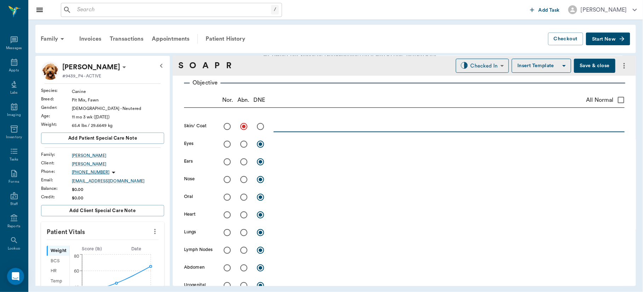
click at [302, 123] on textarea at bounding box center [449, 127] width 351 height 8
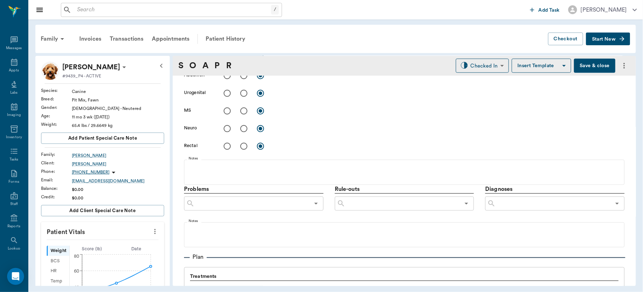
scroll to position [305, 0]
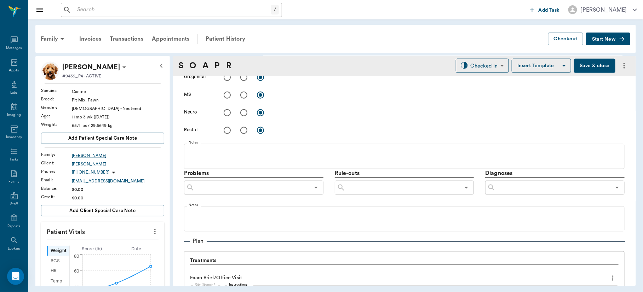
type textarea "scabs on tail, no active inflammation noted now. Had spot under chin few months…"
click at [522, 189] on input "text" at bounding box center [553, 188] width 115 height 10
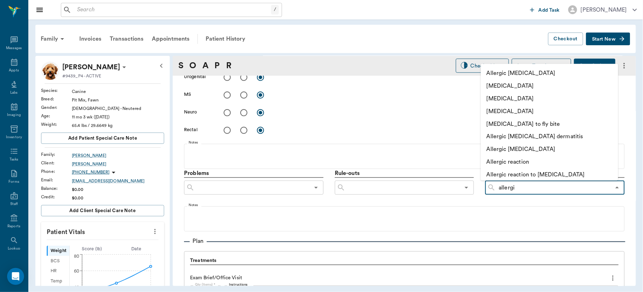
type input "allergic"
click at [535, 113] on li "[MEDICAL_DATA]" at bounding box center [549, 111] width 137 height 13
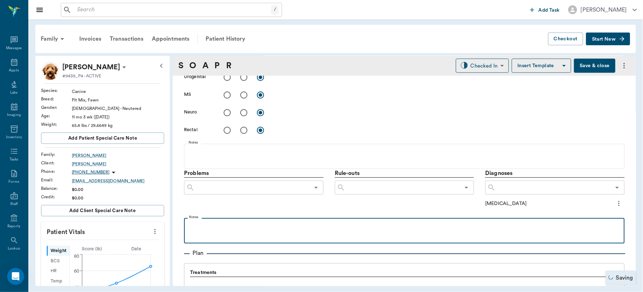
click at [218, 231] on div at bounding box center [405, 231] width 434 height 18
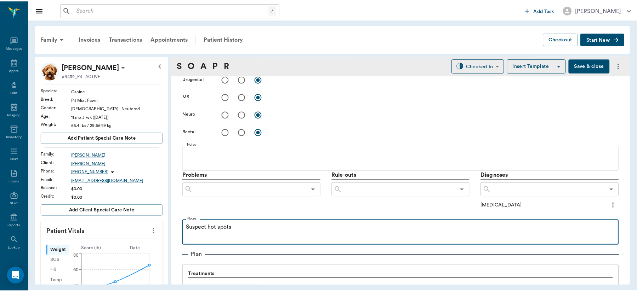
scroll to position [296, 0]
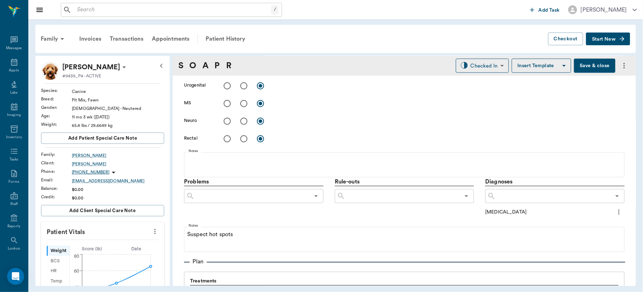
click at [581, 69] on button "Save & close" at bounding box center [594, 66] width 41 height 14
